Goal: Information Seeking & Learning: Learn about a topic

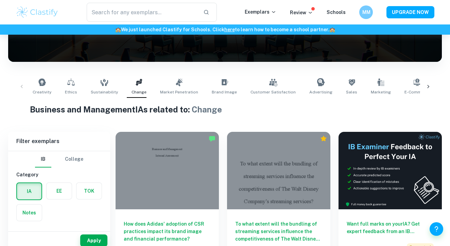
scroll to position [159, 0]
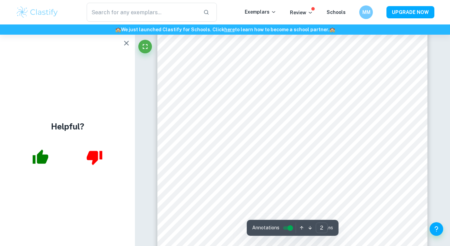
scroll to position [358, 0]
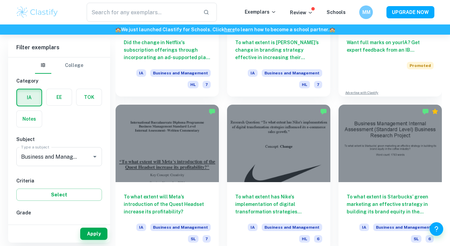
scroll to position [280, 0]
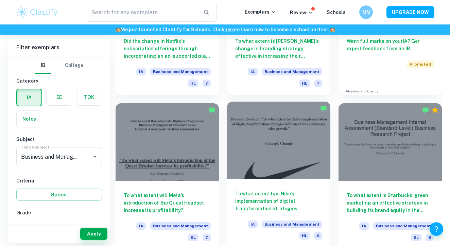
click at [258, 196] on h6 "To what extent has Nike's implementation of digital transformation strategies i…" at bounding box center [278, 201] width 87 height 22
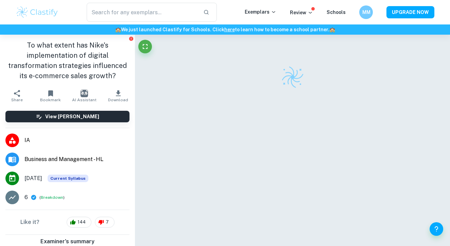
scroll to position [35, 0]
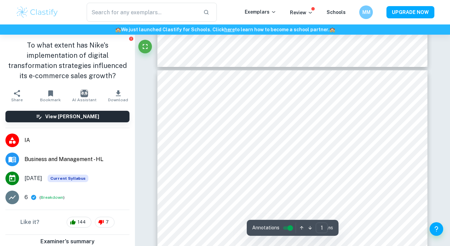
type input "2"
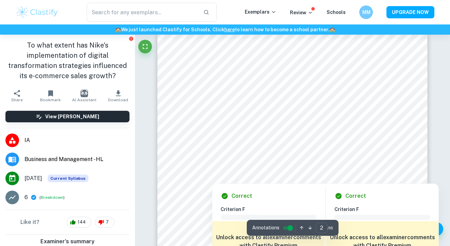
scroll to position [406, 0]
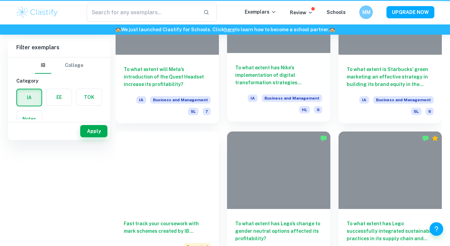
scroll to position [280, 0]
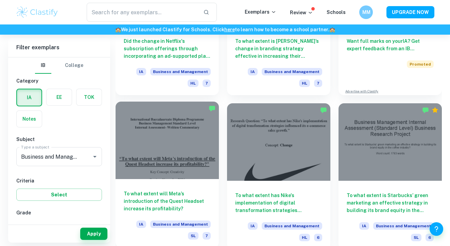
click at [176, 197] on h6 "To what extent will Meta’s introduction of the Quest Headset increase its profi…" at bounding box center [167, 201] width 87 height 22
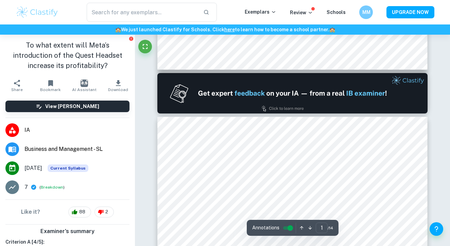
type input "2"
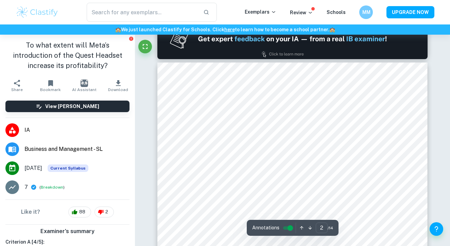
scroll to position [408, 0]
